Goal: Book appointment/travel/reservation

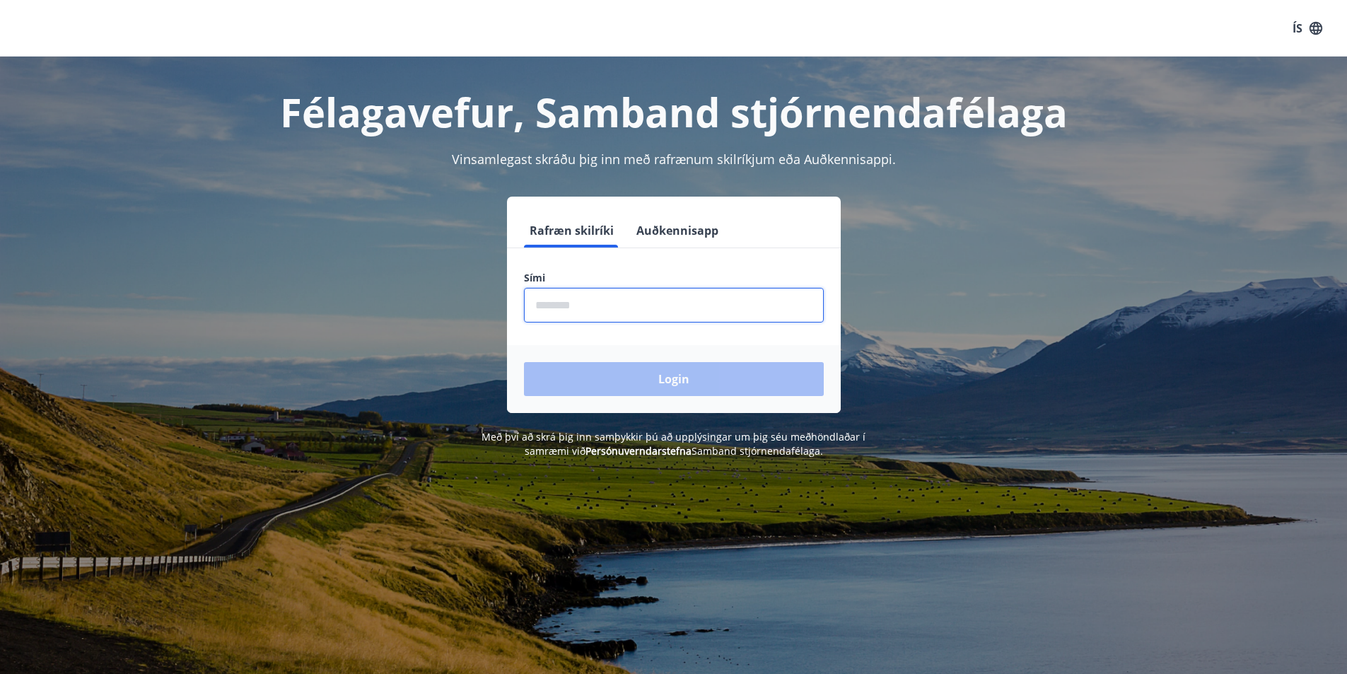
click at [627, 312] on input "phone" at bounding box center [674, 305] width 300 height 35
type input "********"
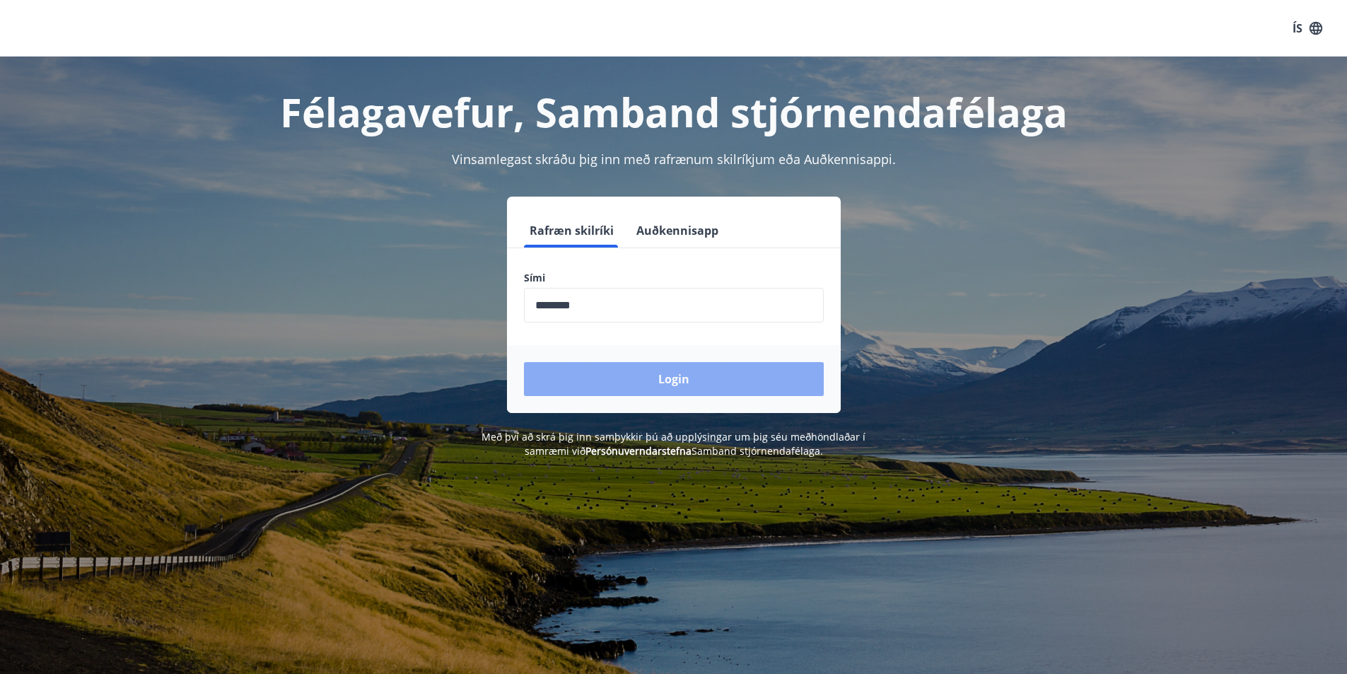
click at [672, 375] on button "Login" at bounding box center [674, 379] width 300 height 34
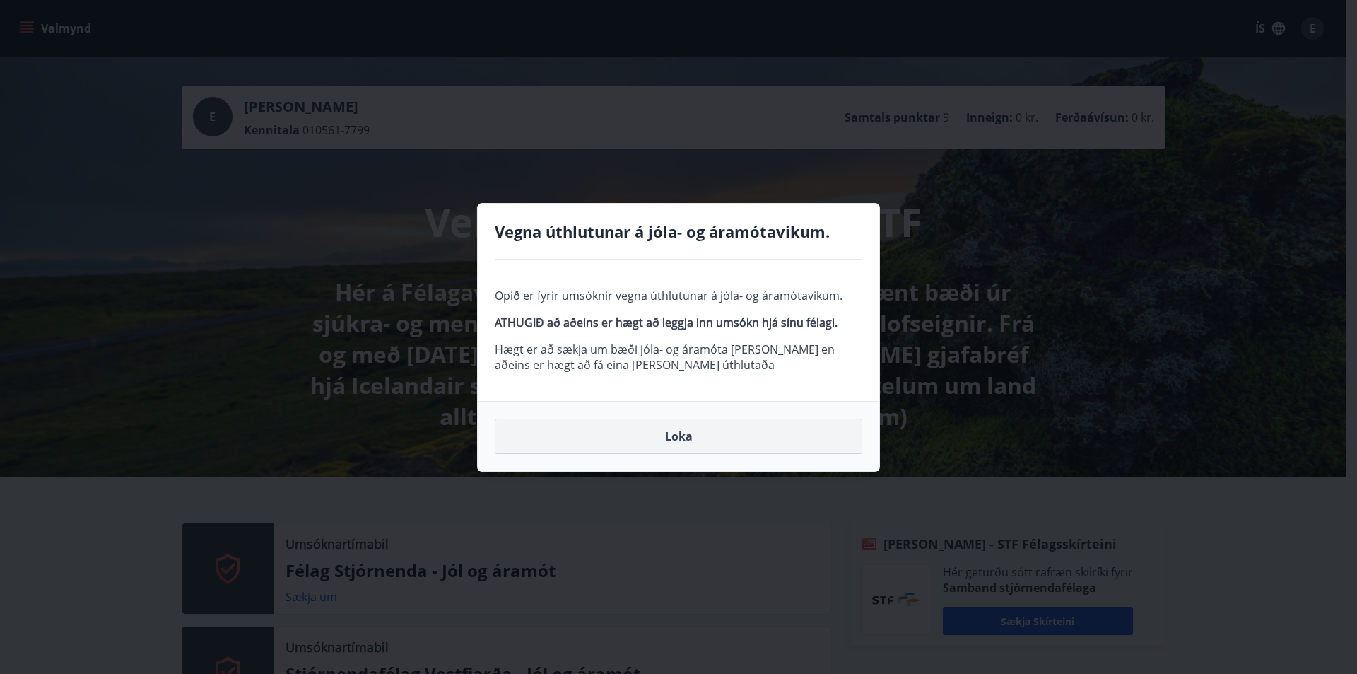
click at [692, 432] on button "Loka" at bounding box center [679, 435] width 368 height 35
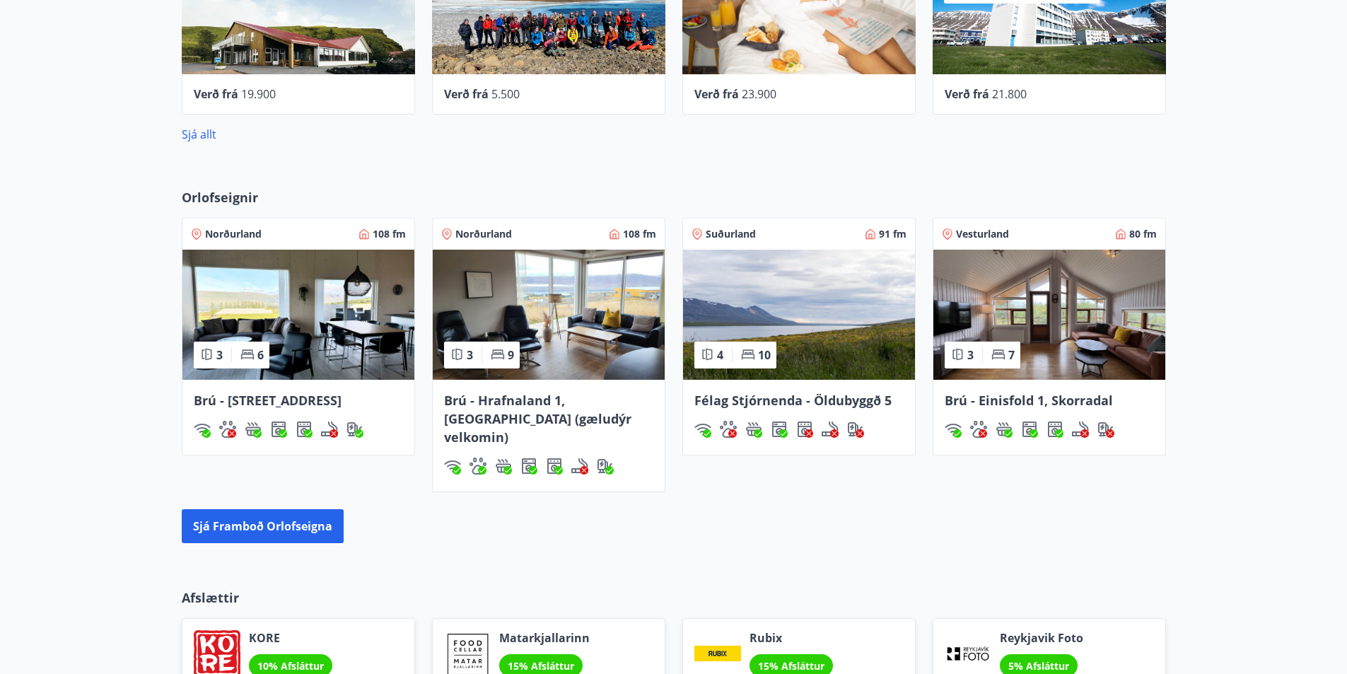
scroll to position [1484, 0]
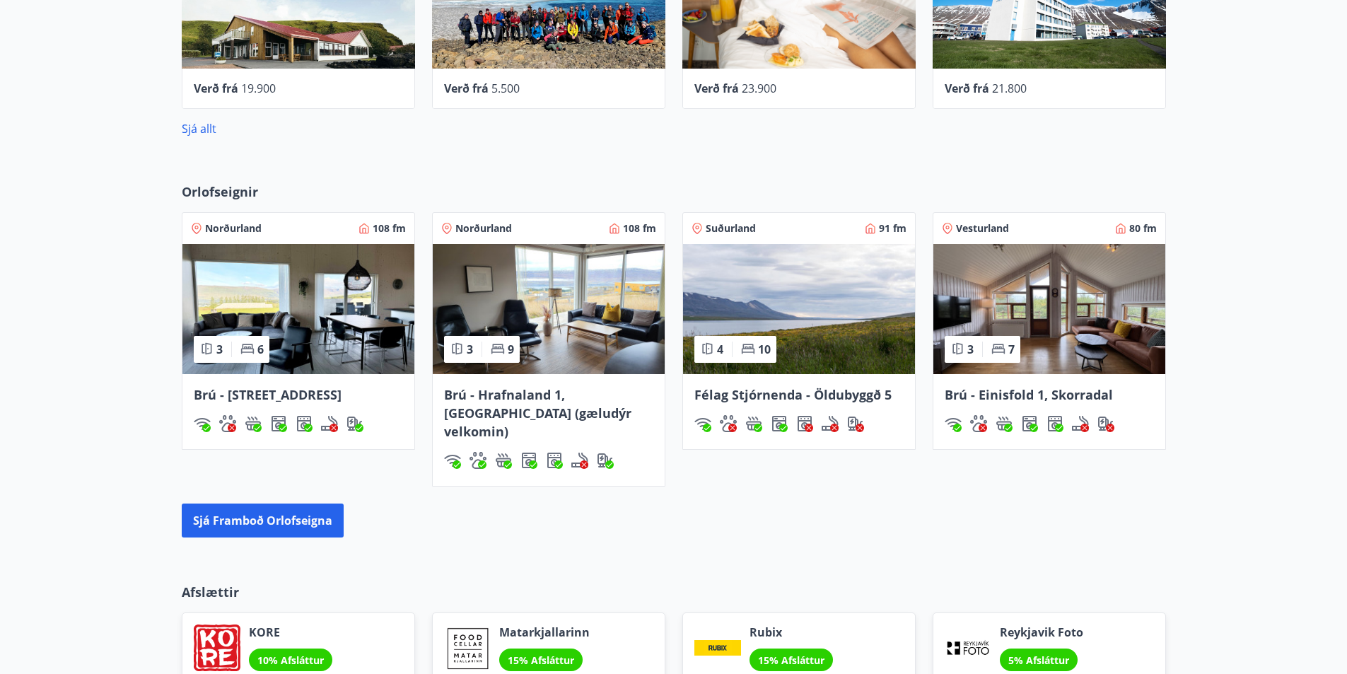
click at [310, 313] on img at bounding box center [298, 309] width 232 height 130
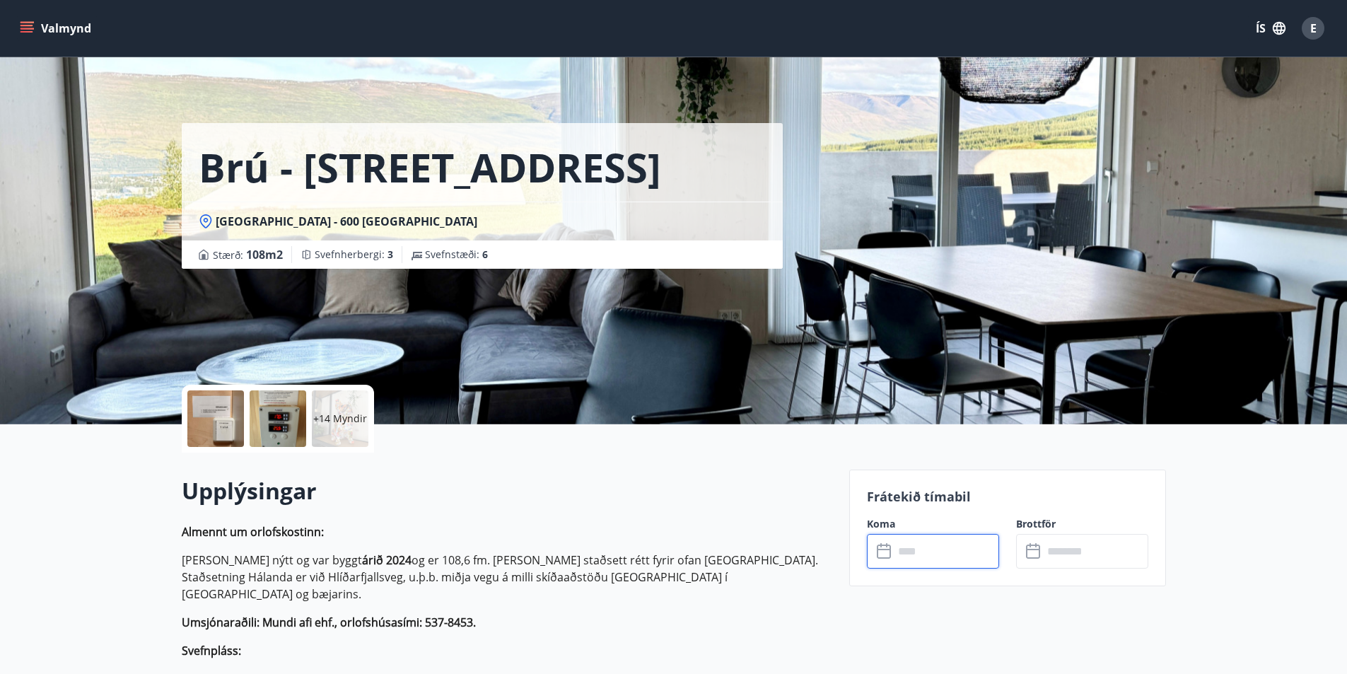
click at [894, 555] on input "text" at bounding box center [945, 551] width 105 height 35
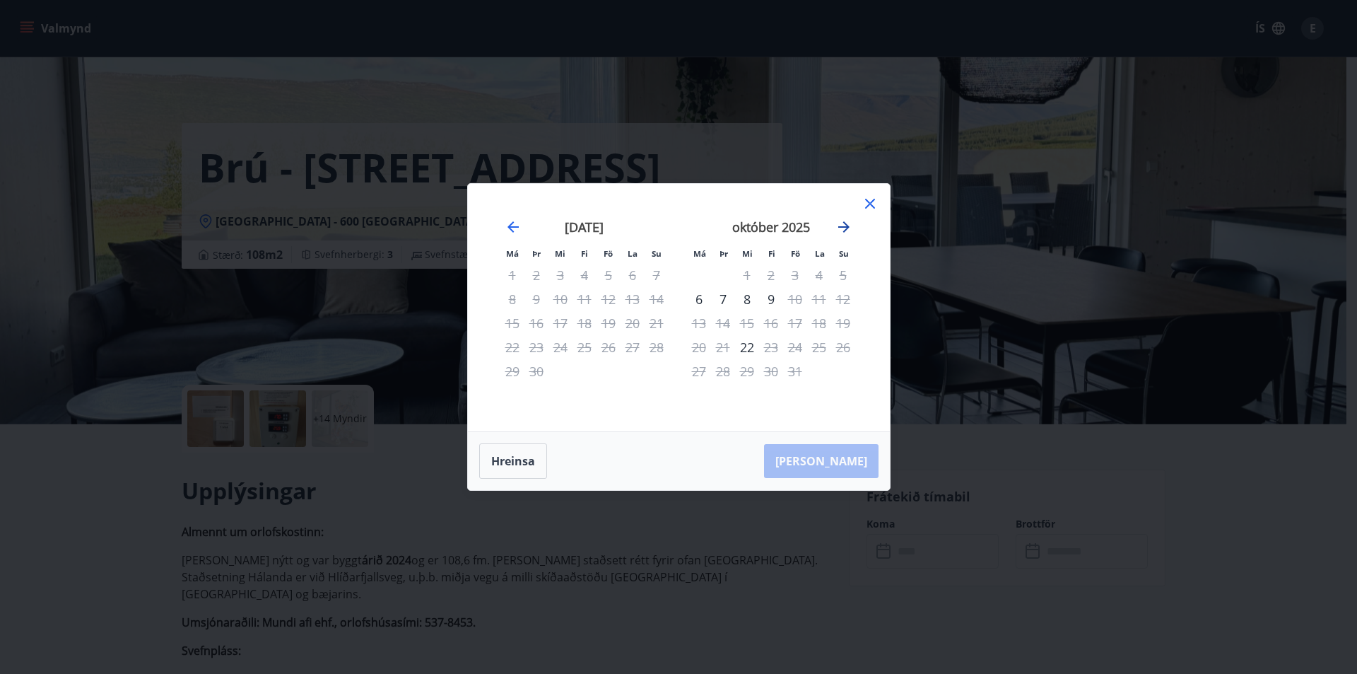
click at [845, 228] on icon "Move forward to switch to the next month." at bounding box center [844, 226] width 17 height 17
click at [842, 230] on icon "Move forward to switch to the next month." at bounding box center [844, 226] width 17 height 17
click at [876, 200] on icon at bounding box center [870, 203] width 17 height 17
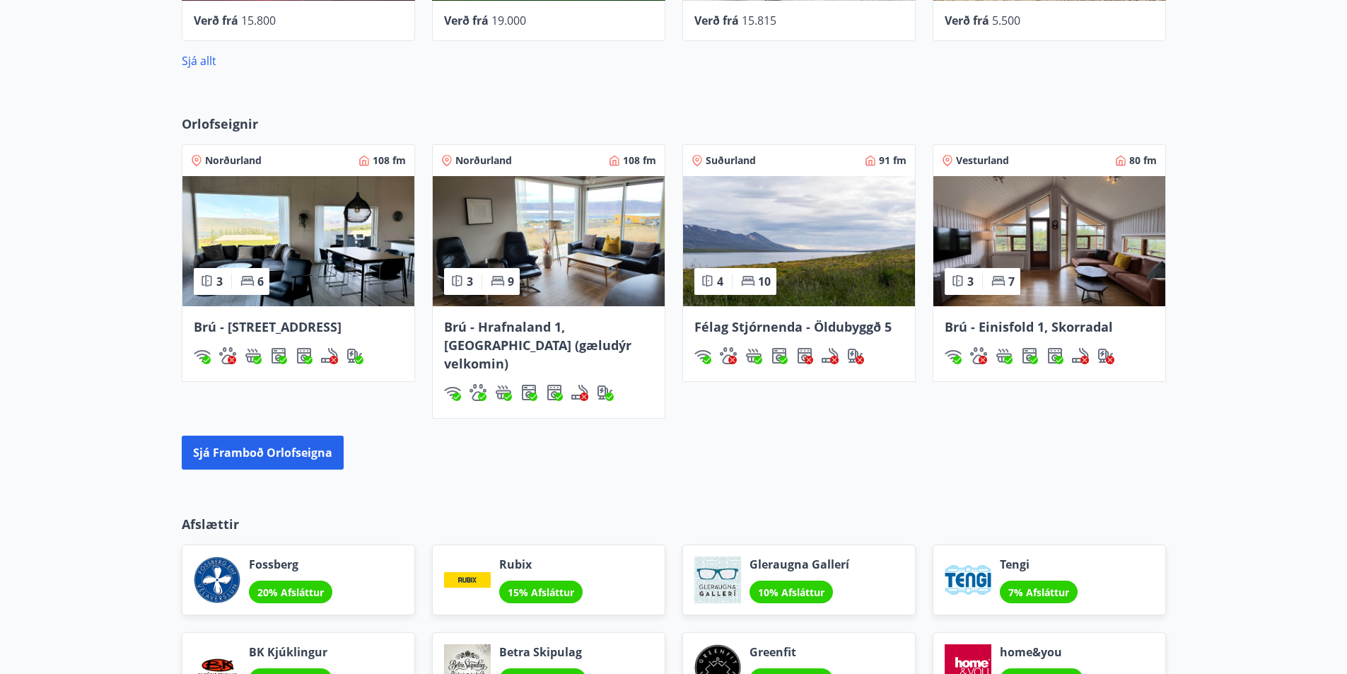
scroll to position [1554, 0]
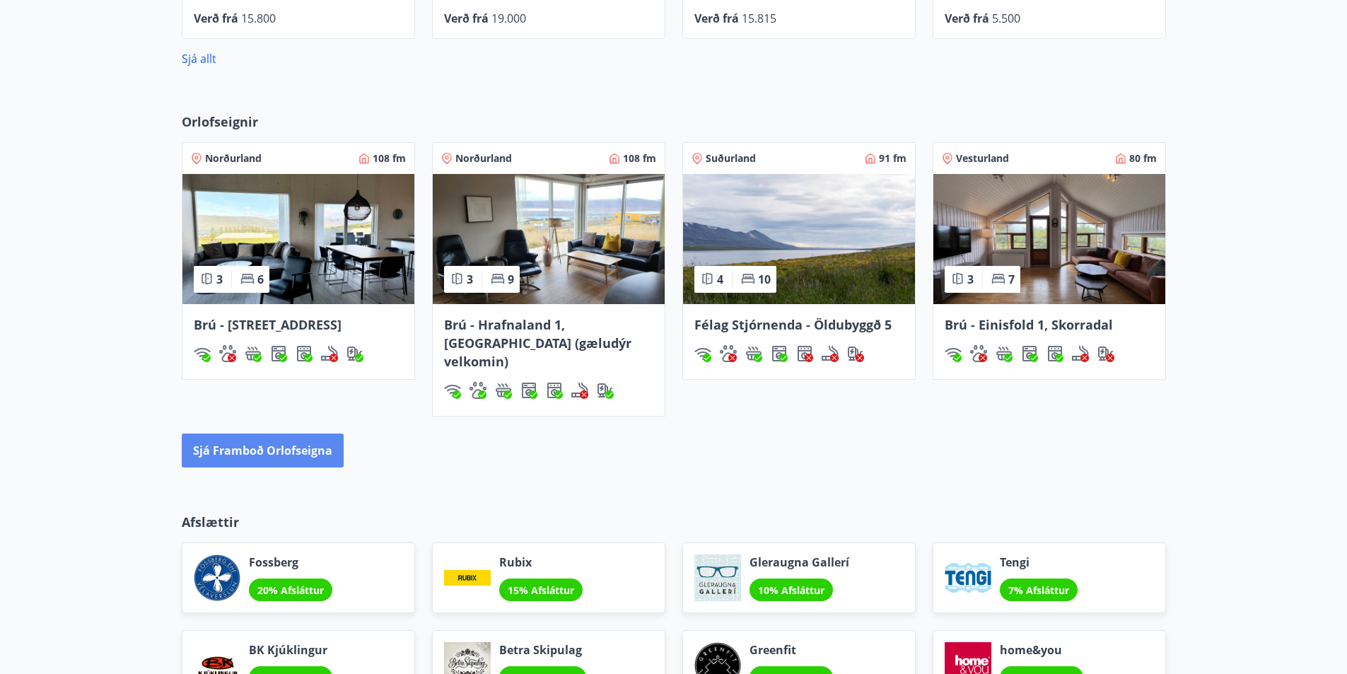
click at [279, 433] on button "Sjá framboð orlofseigna" at bounding box center [263, 450] width 162 height 34
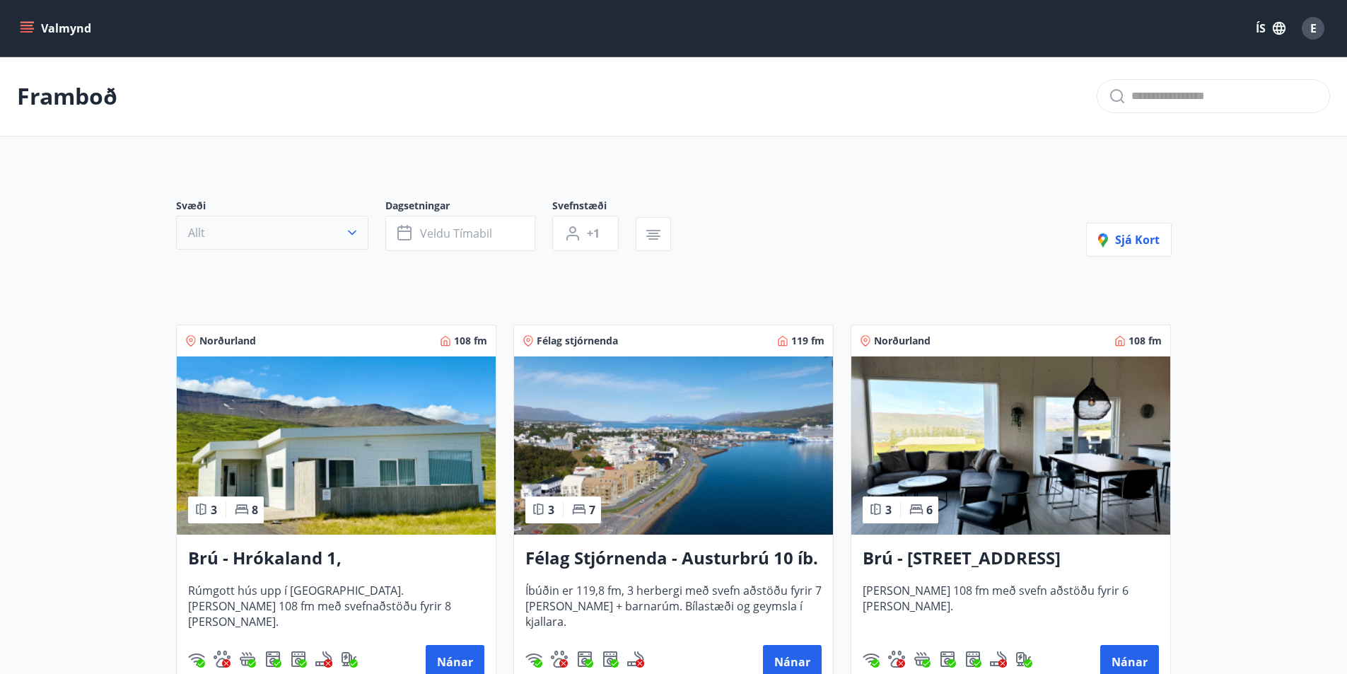
click at [354, 238] on icon "button" at bounding box center [352, 232] width 14 height 14
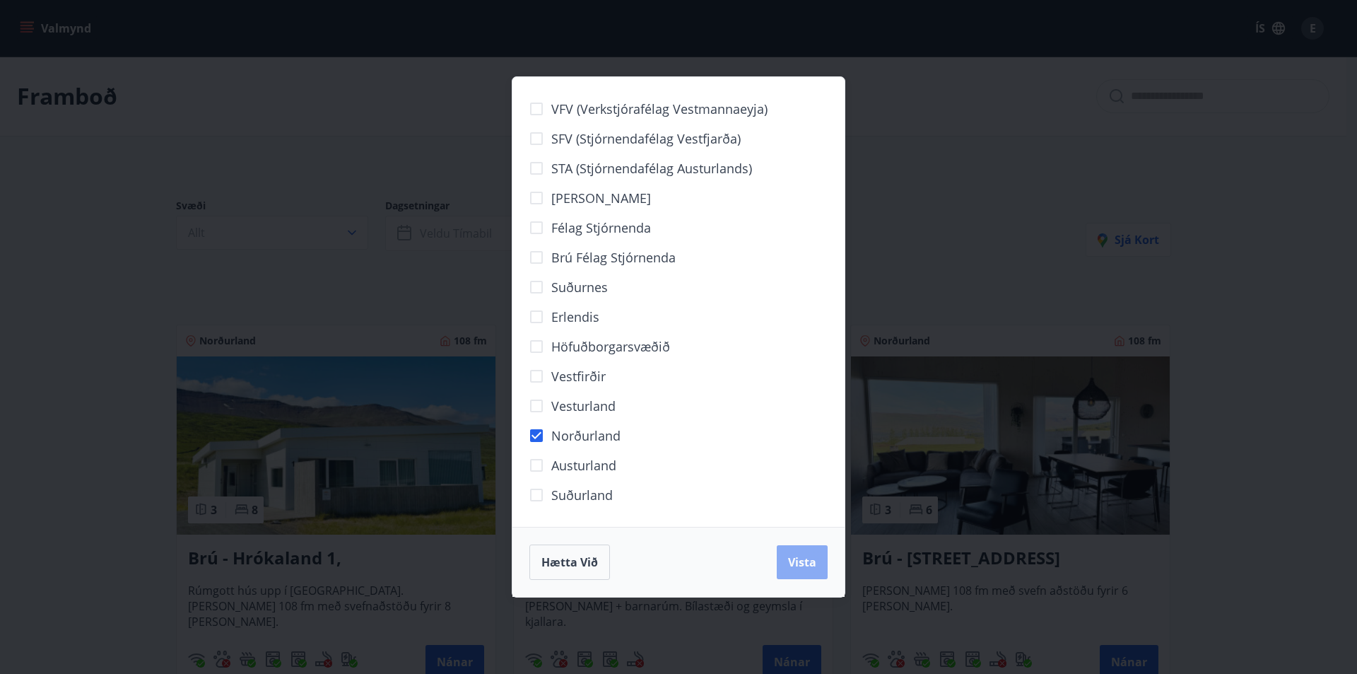
click at [797, 558] on span "Vista" at bounding box center [802, 562] width 28 height 16
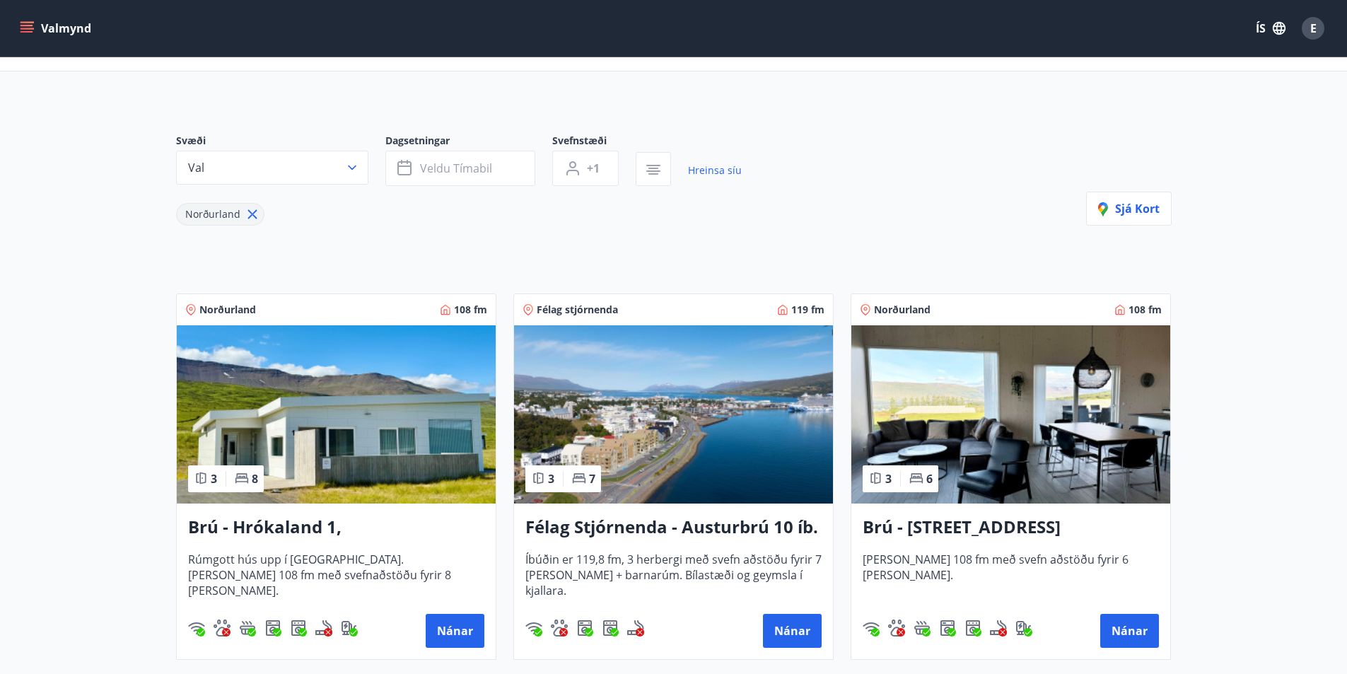
scroll to position [141, 0]
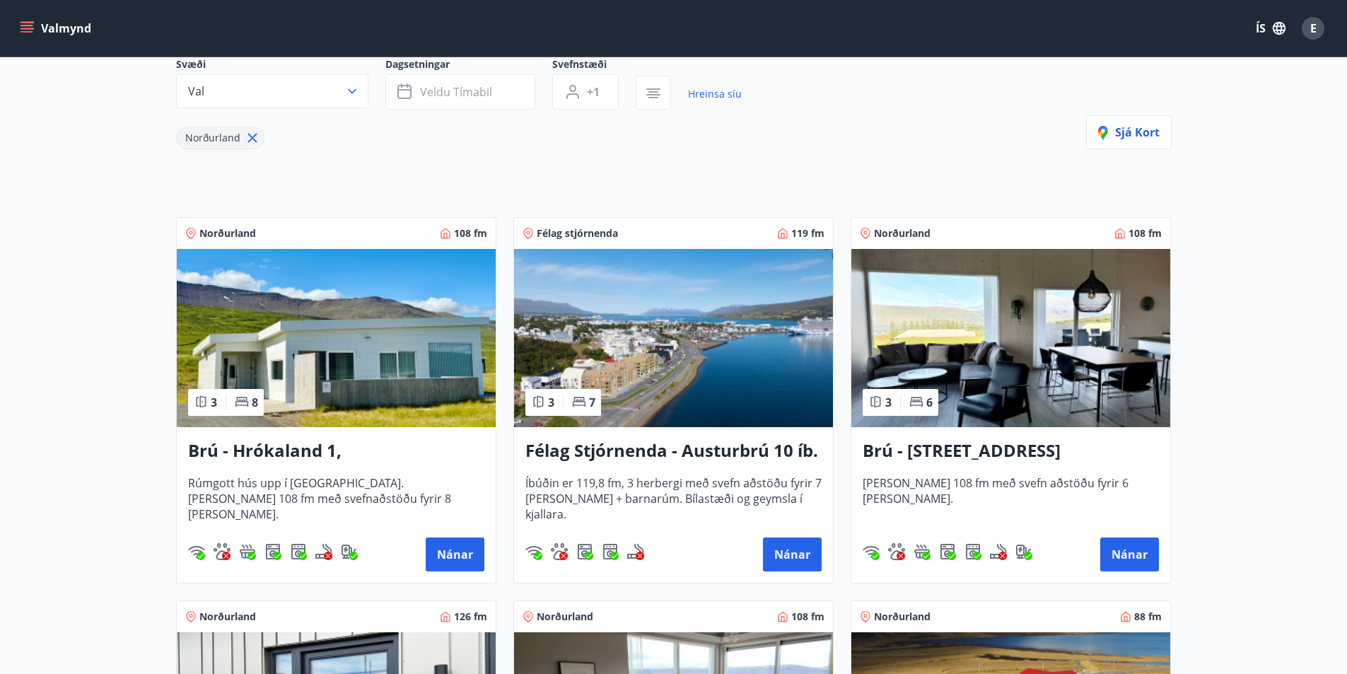
click at [377, 464] on div "Brú - Hrókaland 1, Akureyri Rúmgott hús upp í Hálöndunum. Húsið er 108 fm með s…" at bounding box center [336, 505] width 319 height 156
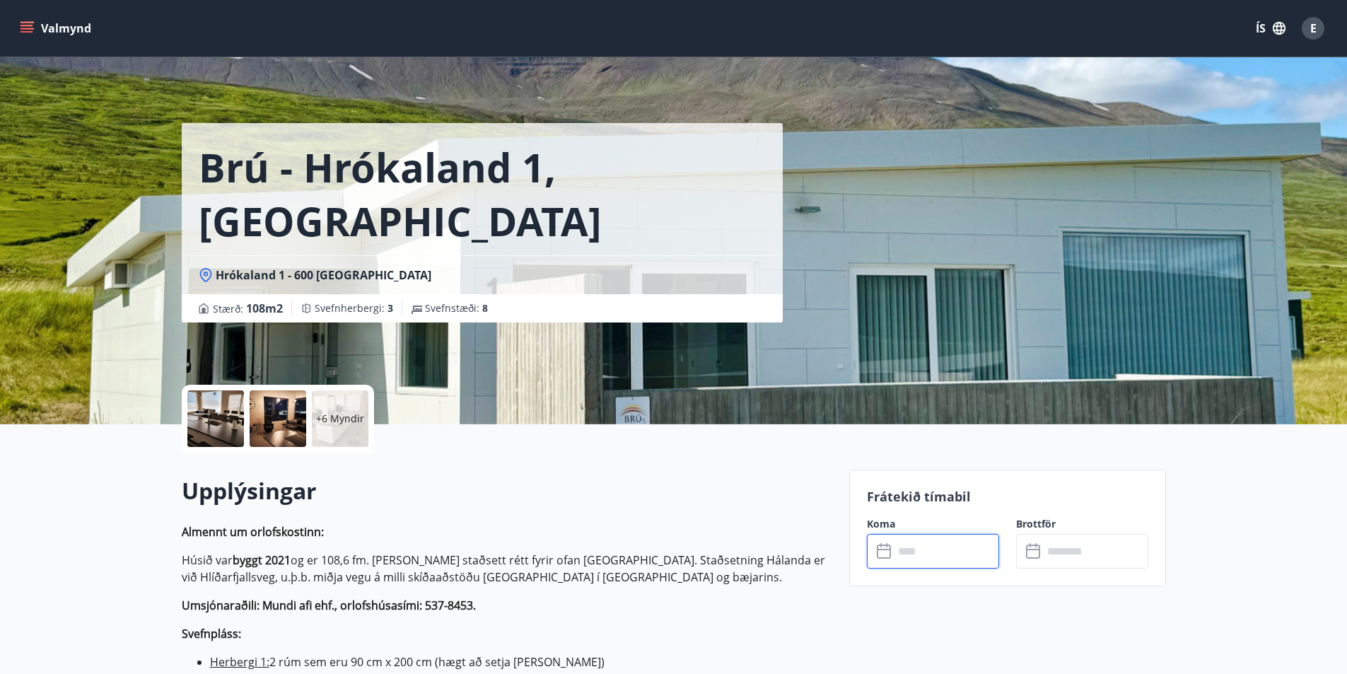
click at [928, 559] on input "text" at bounding box center [945, 551] width 105 height 35
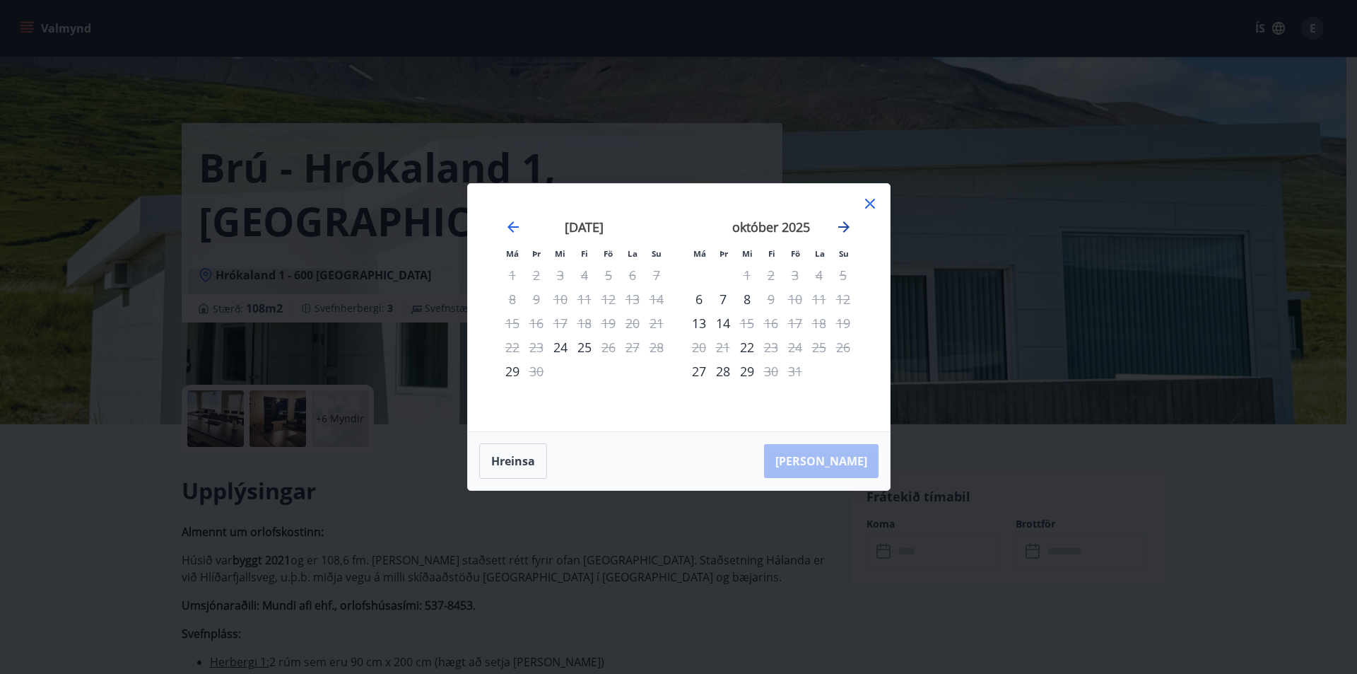
click at [843, 227] on icon "Move forward to switch to the next month." at bounding box center [843, 226] width 11 height 11
click at [794, 274] on div "5" at bounding box center [795, 275] width 24 height 24
click at [793, 272] on div "5" at bounding box center [795, 275] width 24 height 24
click at [924, 297] on div "Má Þr Mi Fi Fö La Su Má Þr Mi Fi Fö La Su október 2025 1 2 3 4 5 6 7 8 9 10 11 …" at bounding box center [678, 337] width 1357 height 674
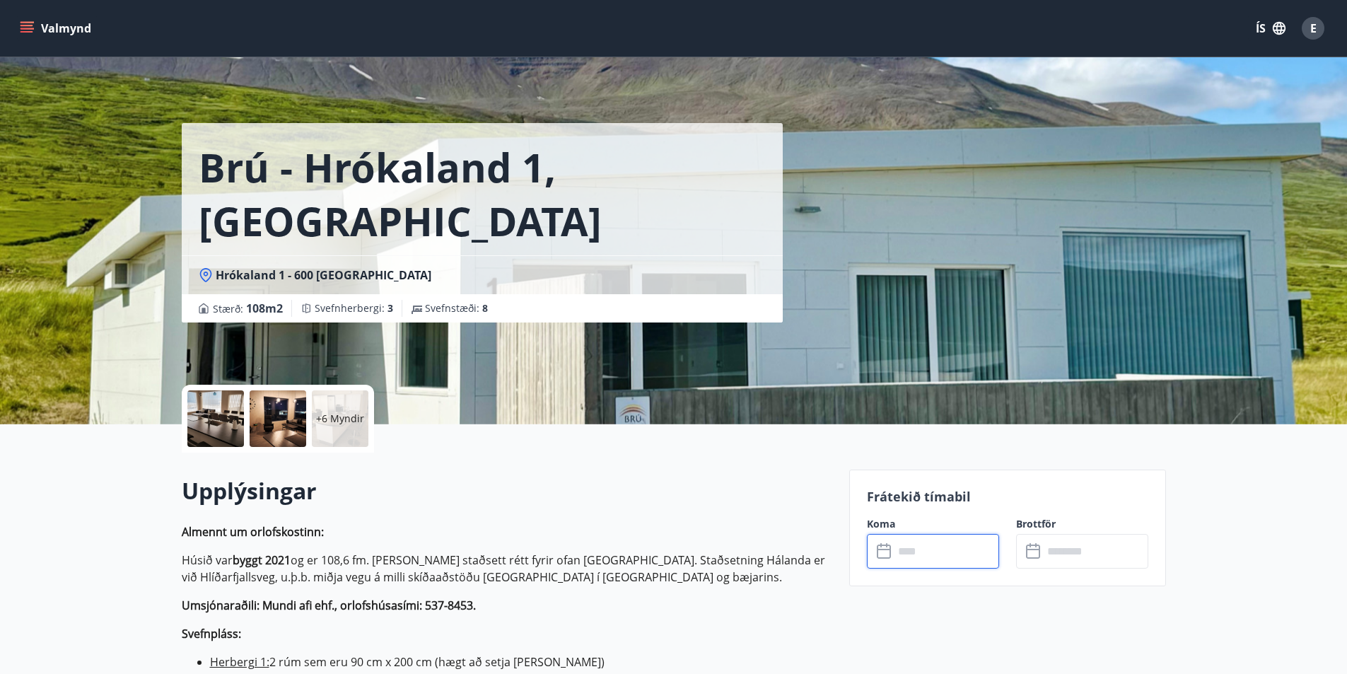
click at [902, 551] on input "text" at bounding box center [945, 551] width 105 height 35
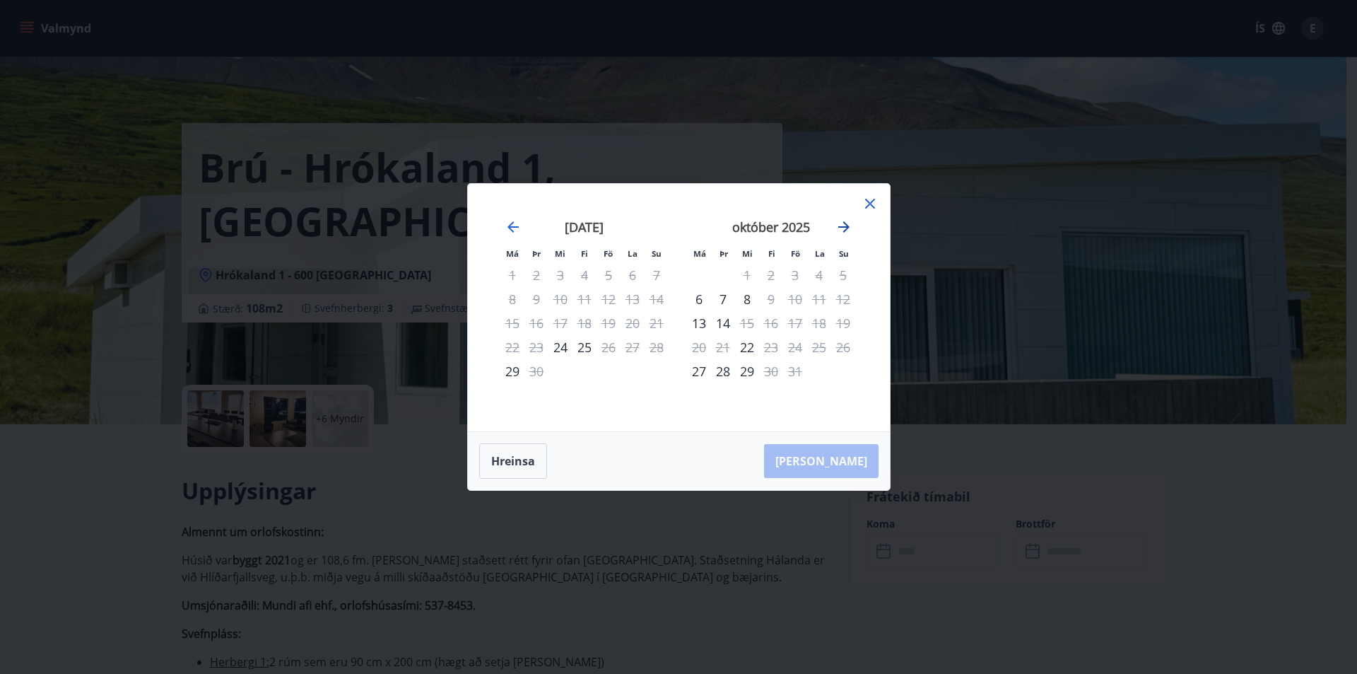
click at [843, 223] on icon "Move forward to switch to the next month." at bounding box center [844, 226] width 17 height 17
click at [867, 203] on icon at bounding box center [870, 203] width 17 height 17
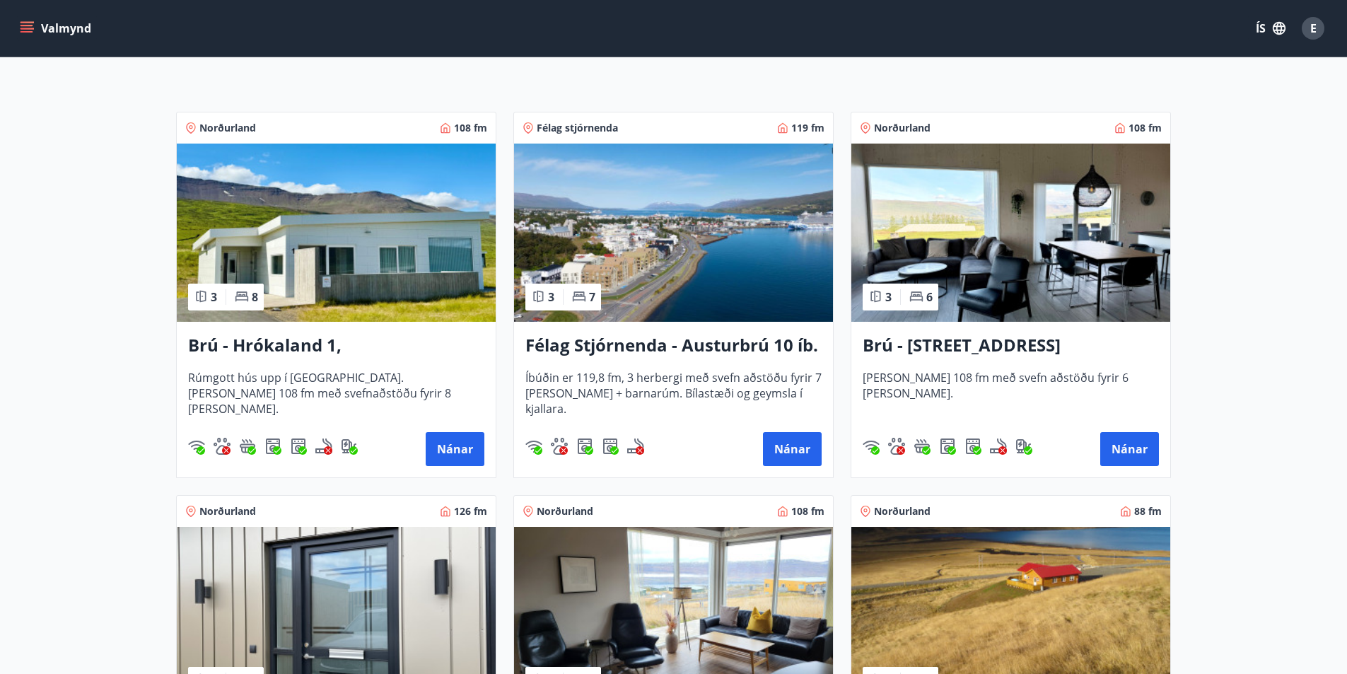
scroll to position [283, 0]
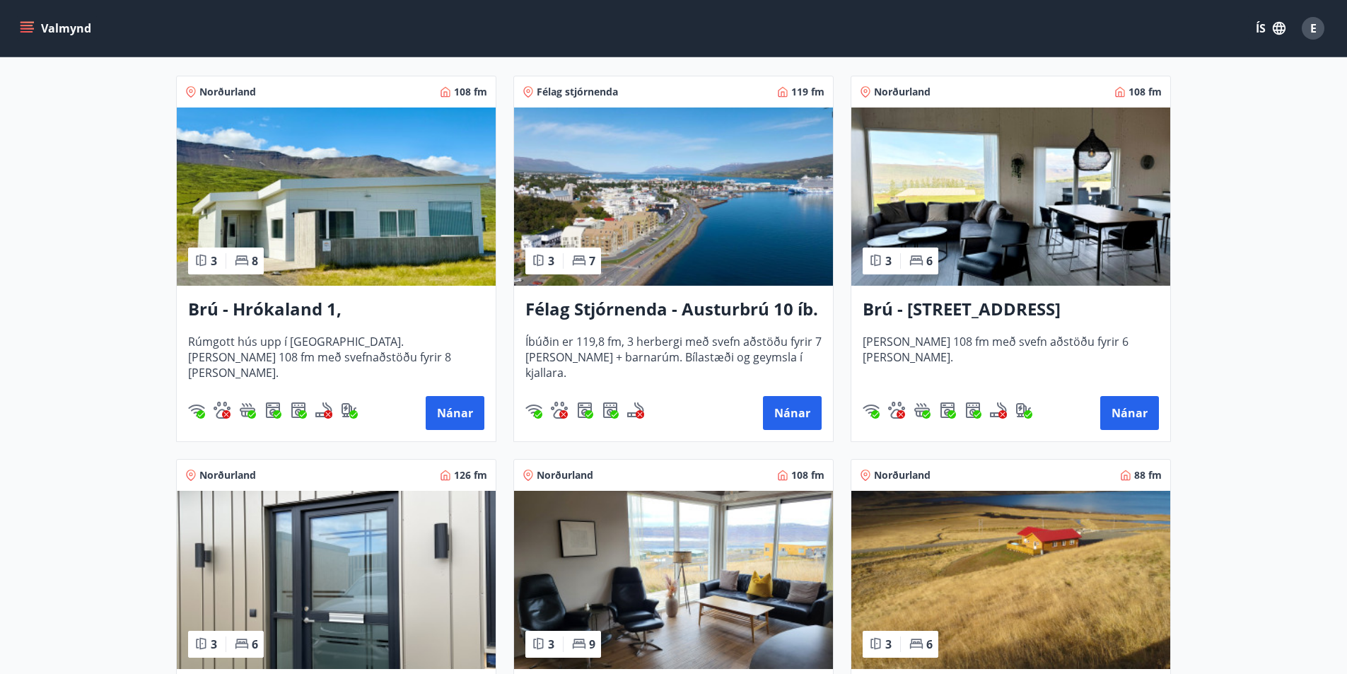
click at [973, 308] on h3 "Brú - Hyrnuland 14, Akureyri" at bounding box center [1010, 309] width 296 height 25
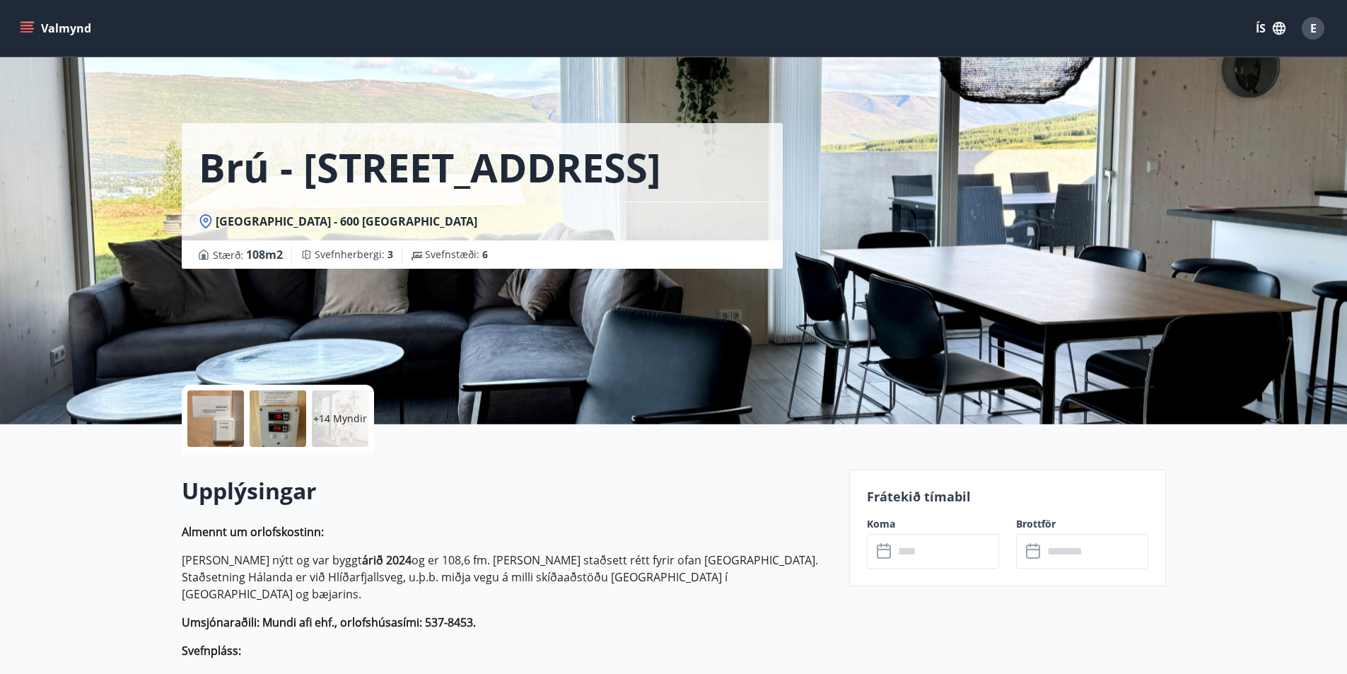
click at [904, 555] on input "text" at bounding box center [945, 551] width 105 height 35
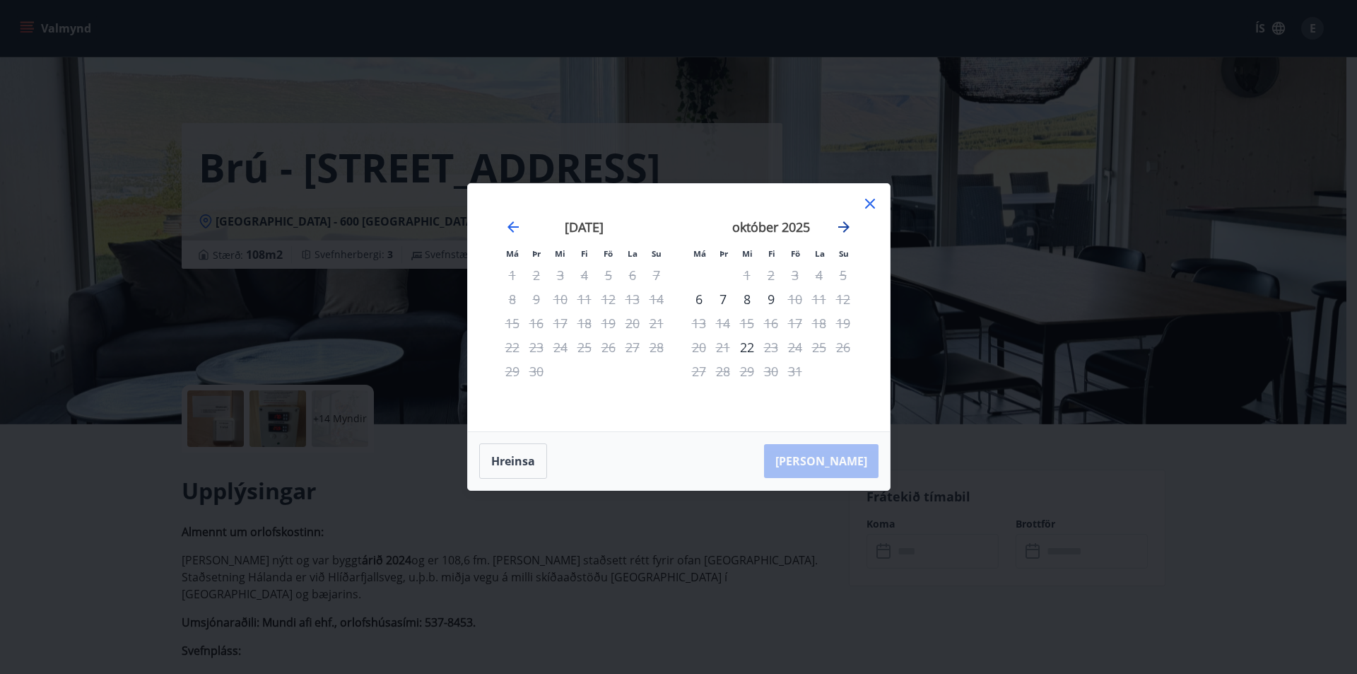
click at [843, 224] on icon "Move forward to switch to the next month." at bounding box center [844, 226] width 17 height 17
click at [868, 196] on icon at bounding box center [870, 203] width 17 height 17
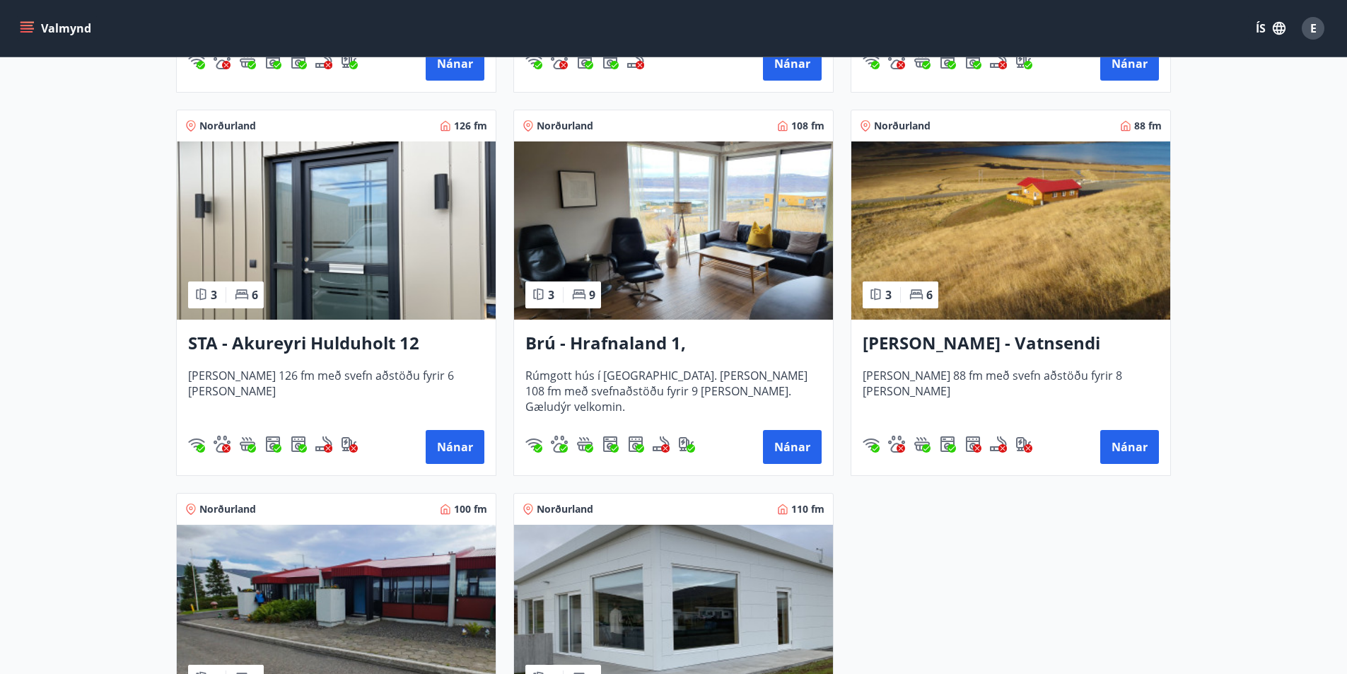
scroll to position [636, 0]
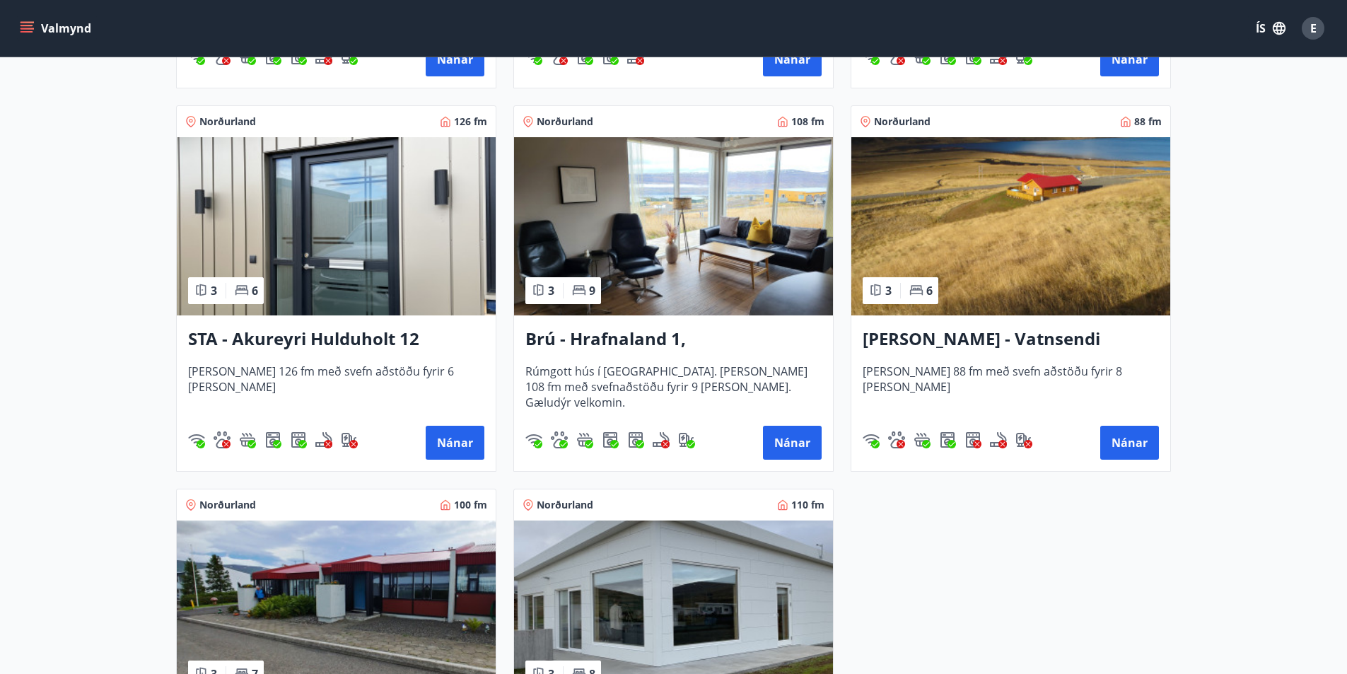
click at [662, 334] on h3 "Brú - Hrafnaland 1, Akureyri (gæludýr velkomin)" at bounding box center [673, 339] width 296 height 25
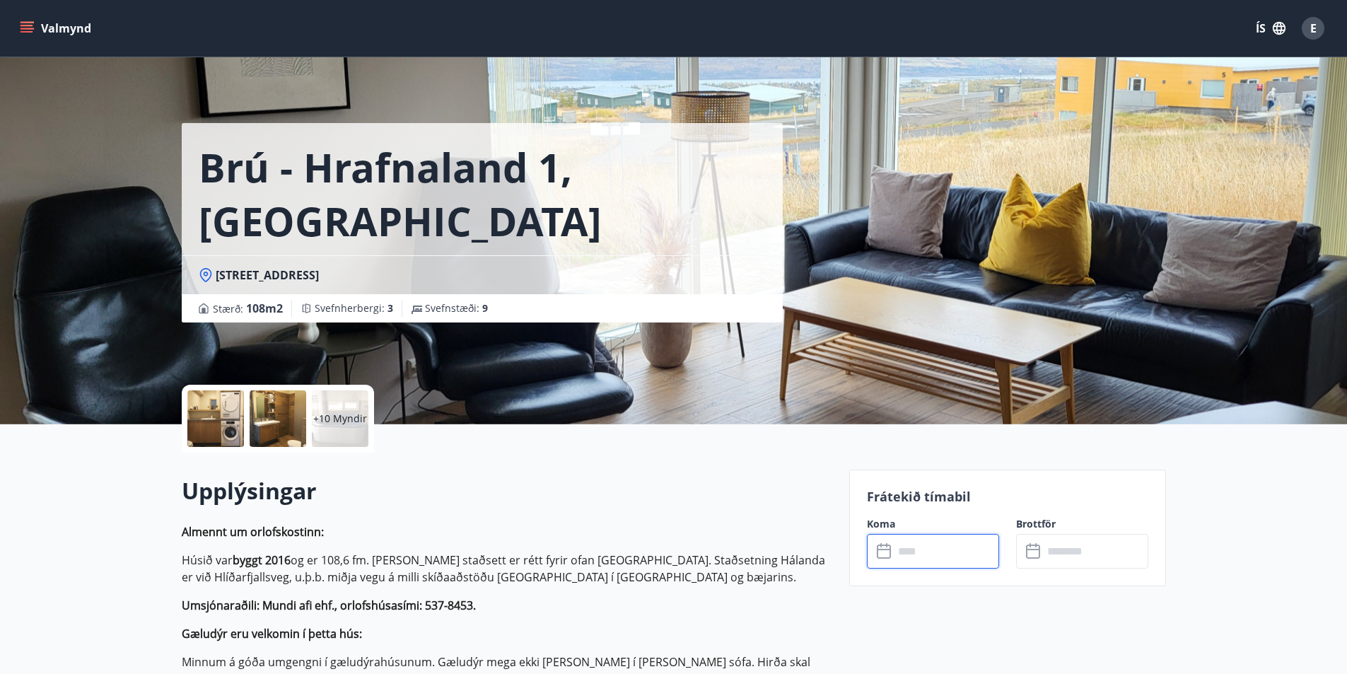
click at [904, 555] on input "text" at bounding box center [945, 551] width 105 height 35
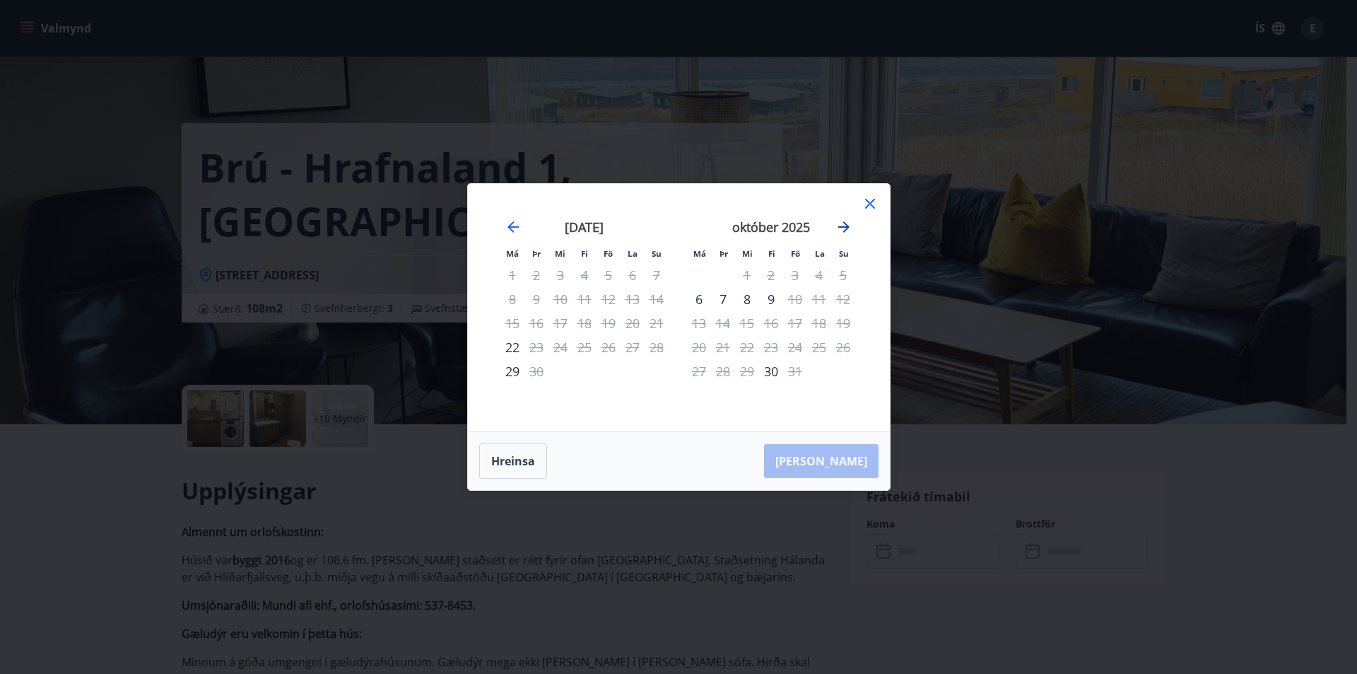
click at [840, 228] on icon "Move forward to switch to the next month." at bounding box center [843, 226] width 11 height 11
click at [868, 206] on icon at bounding box center [870, 204] width 10 height 10
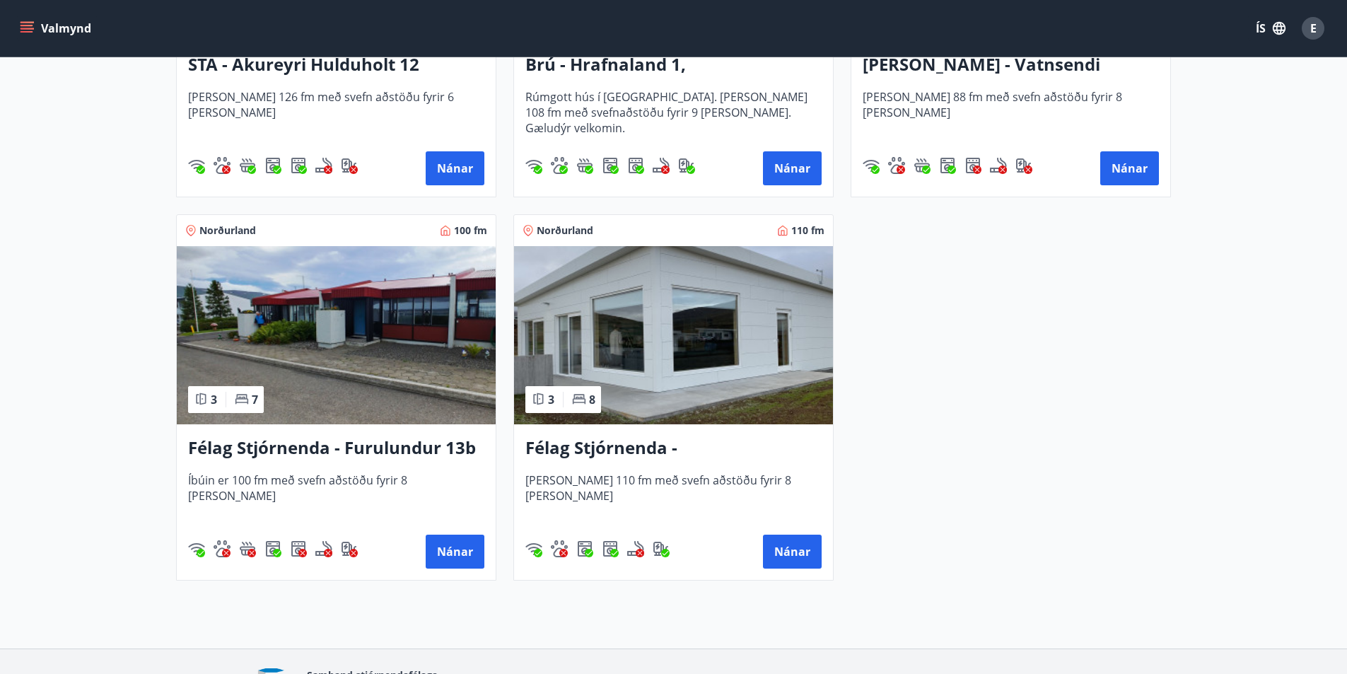
scroll to position [919, 0]
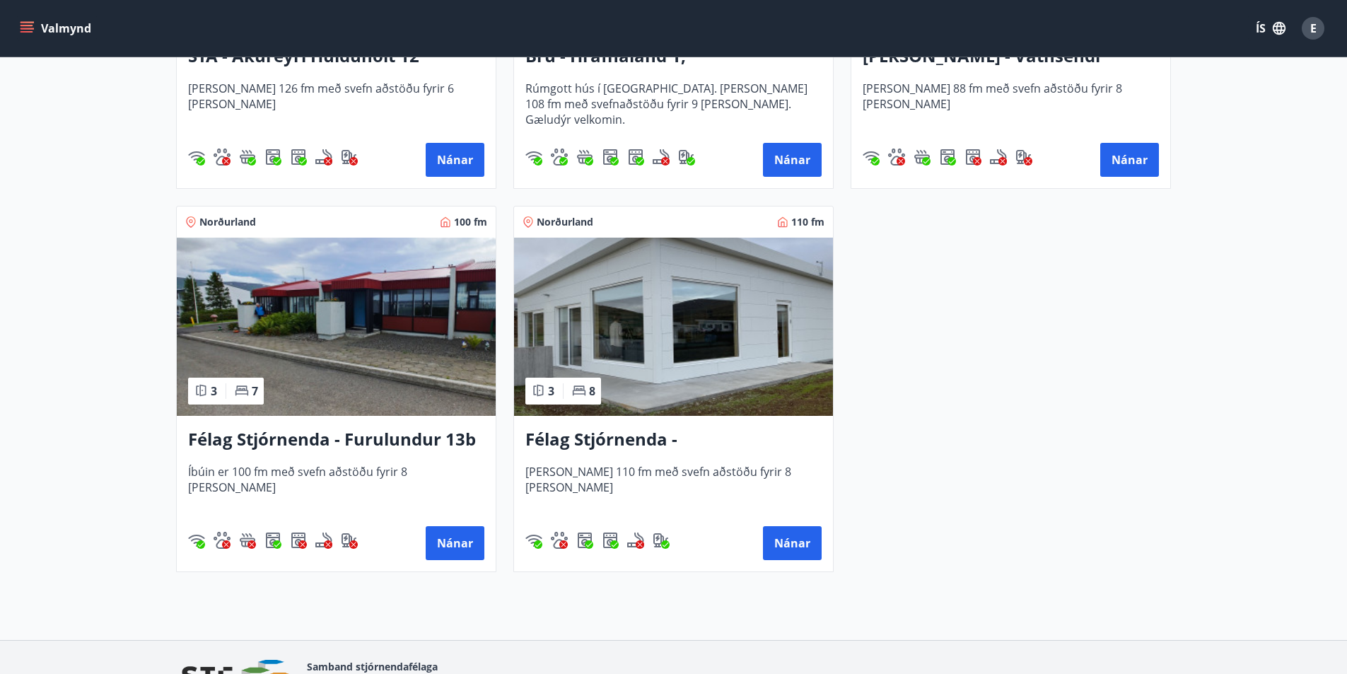
click at [710, 435] on h3 "Félag Stjórnenda - Hvassaland 7" at bounding box center [673, 439] width 296 height 25
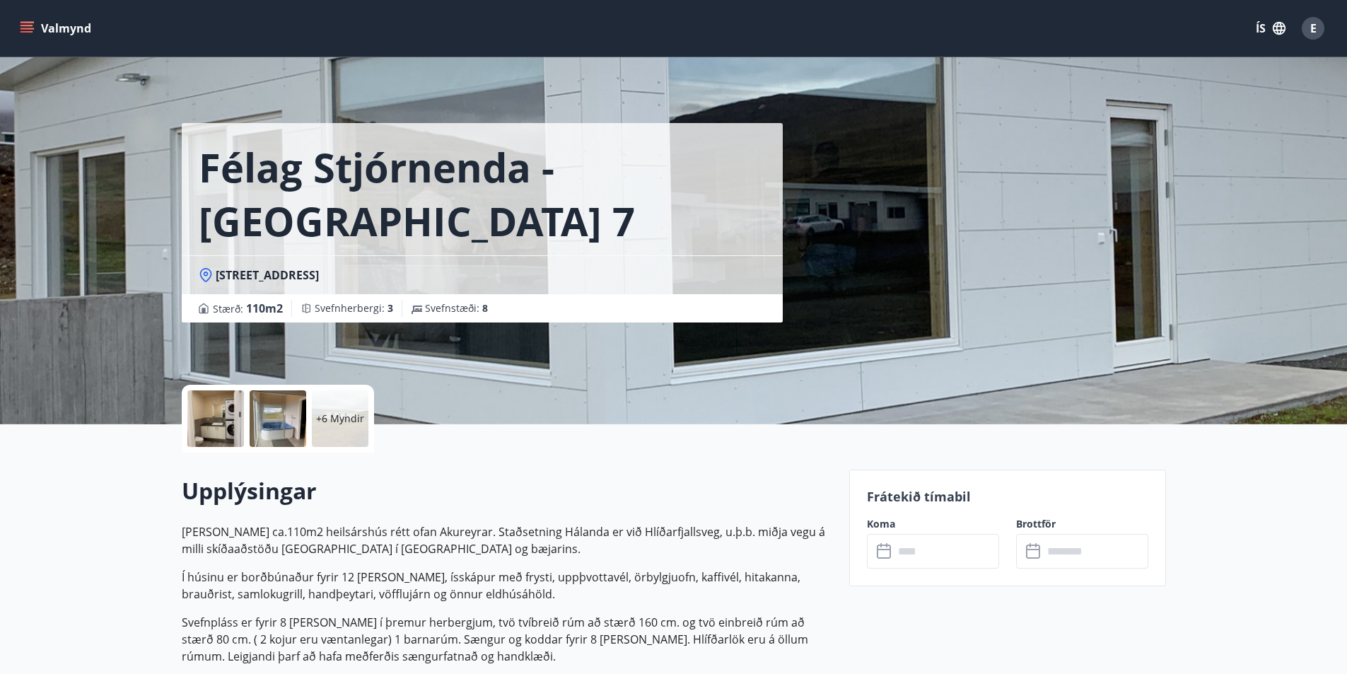
click at [892, 553] on icon at bounding box center [885, 551] width 17 height 17
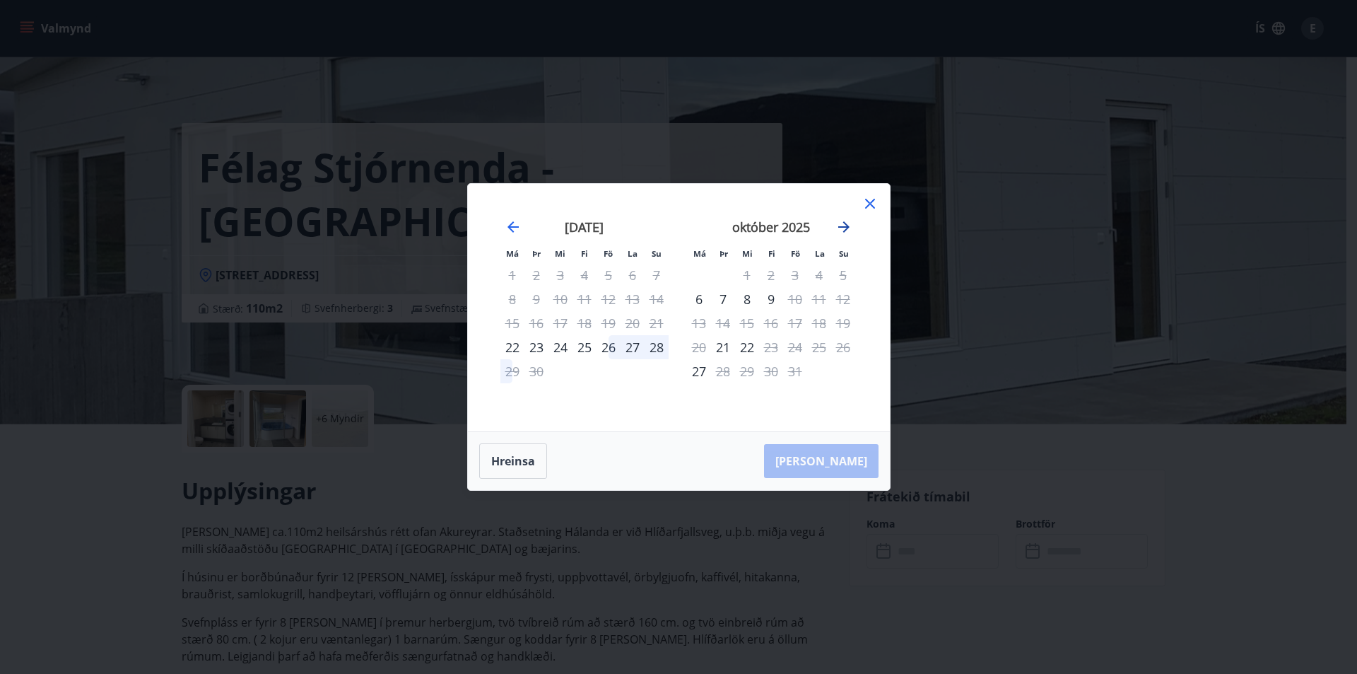
click at [847, 229] on icon "Move forward to switch to the next month." at bounding box center [843, 226] width 11 height 11
click at [847, 230] on icon "Move forward to switch to the next month." at bounding box center [844, 226] width 17 height 17
click at [874, 204] on icon at bounding box center [870, 203] width 17 height 17
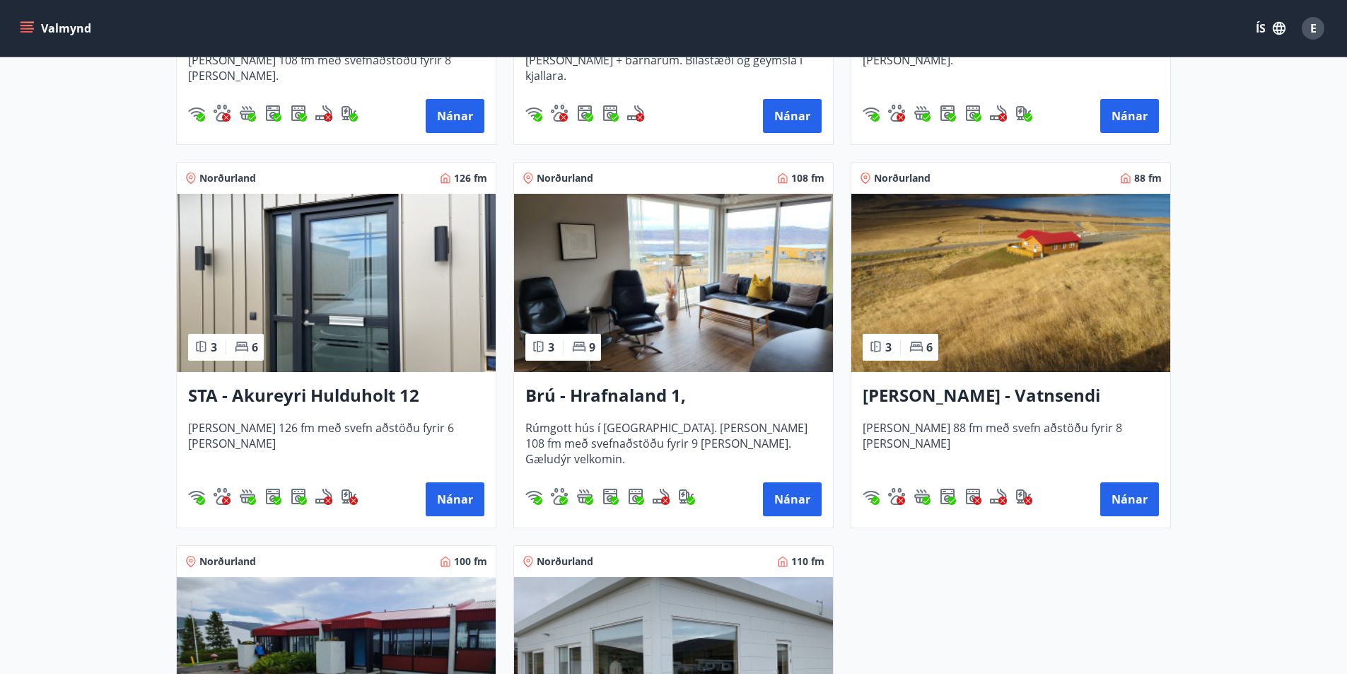
scroll to position [156, 0]
